Goal: Task Accomplishment & Management: Complete application form

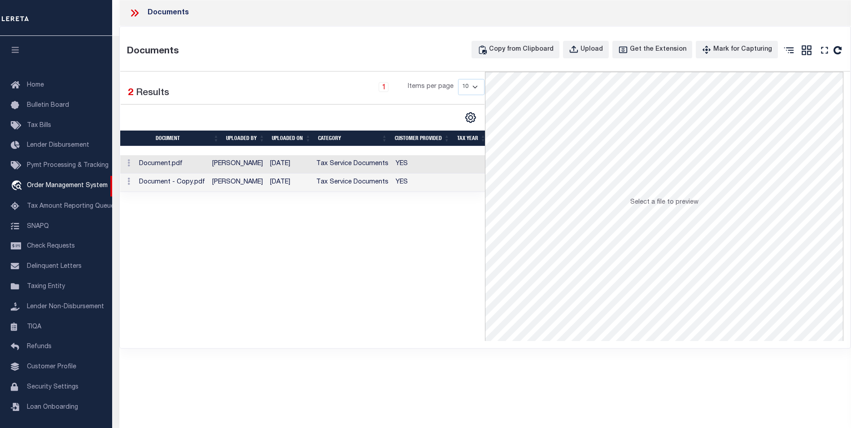
select select "10"
select select "NonEscrow"
click at [415, 20] on div "Documents" at bounding box center [485, 13] width 732 height 26
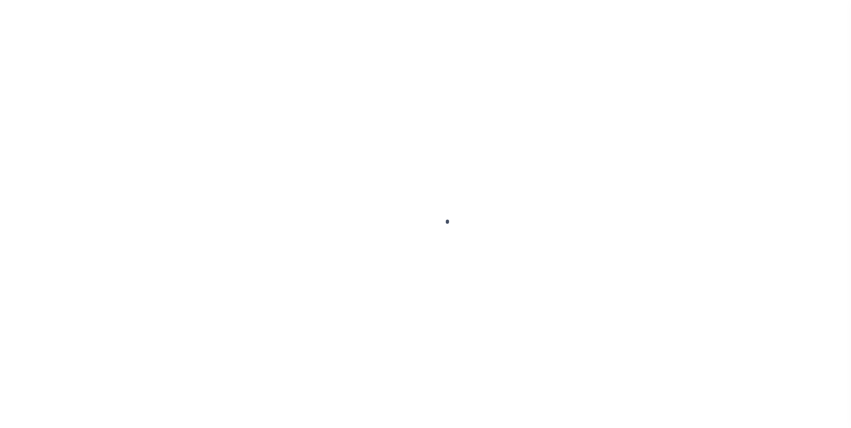
type input "1159958-dg992"
type input "[PERSON_NAME]"
select select
type input "91007"
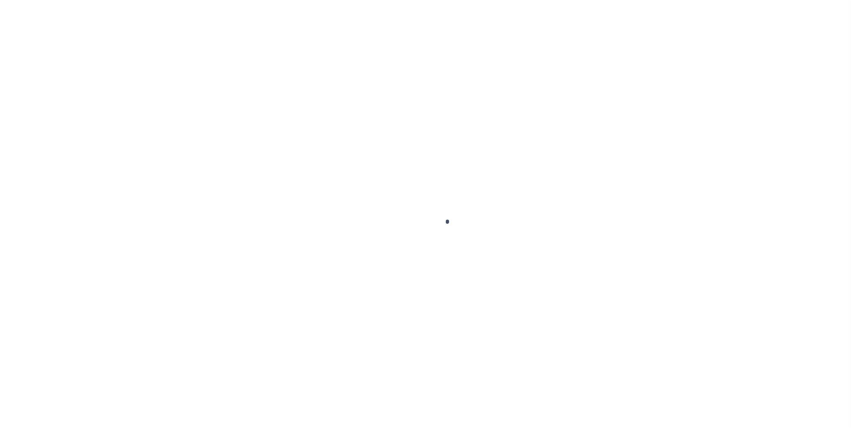
type input "[DATE]"
select select "10"
select select "NonEscrow"
type input "[STREET_ADDRESS]"
select select
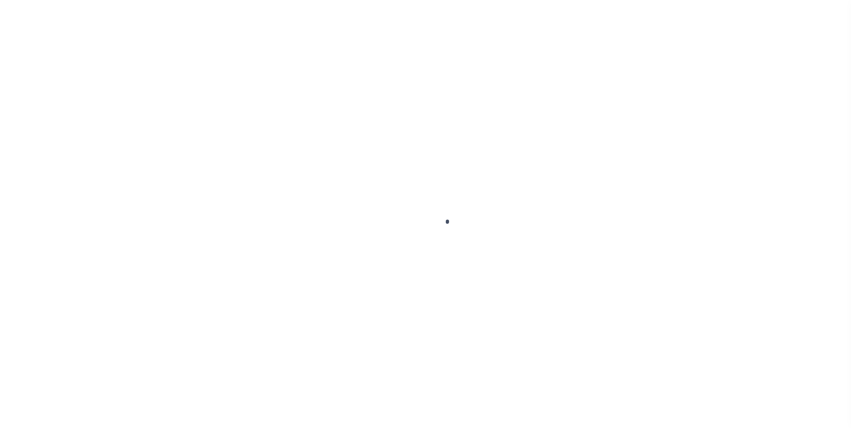
type input "ARCADIA CA 91007"
type input "CA"
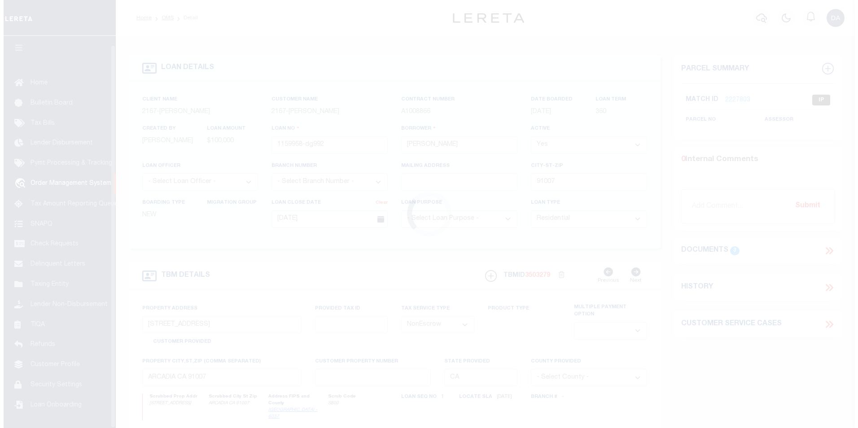
scroll to position [9, 0]
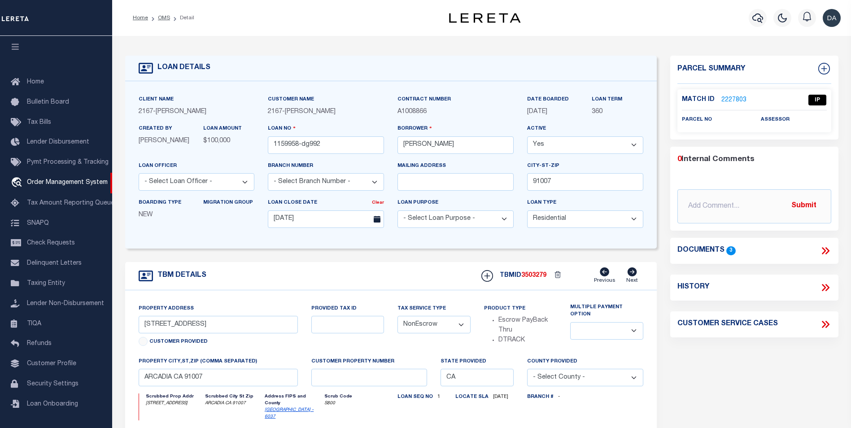
click at [824, 253] on icon at bounding box center [824, 250] width 4 height 7
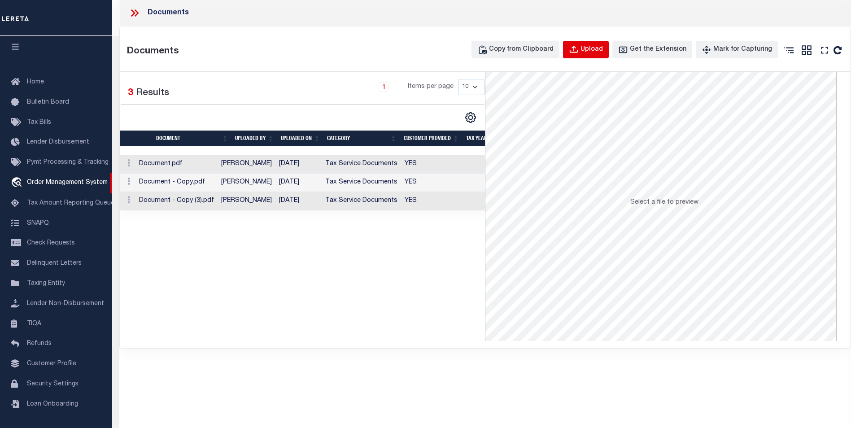
click at [601, 53] on div "Upload" at bounding box center [592, 50] width 22 height 10
select select
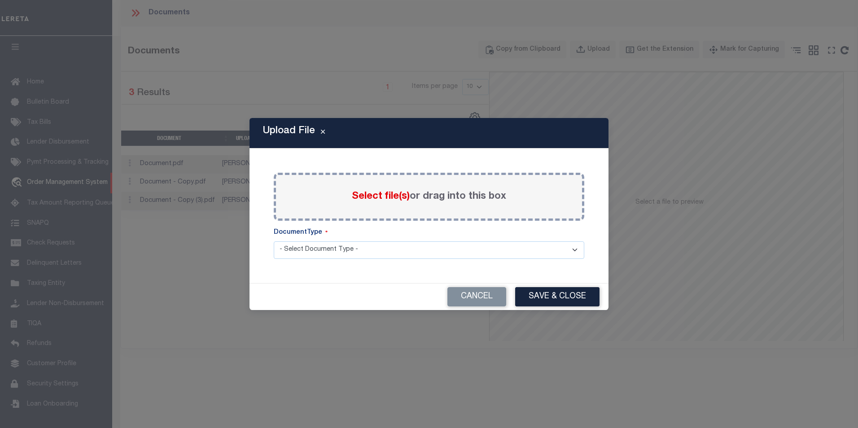
scroll to position [263, 0]
